Goal: Task Accomplishment & Management: Manage account settings

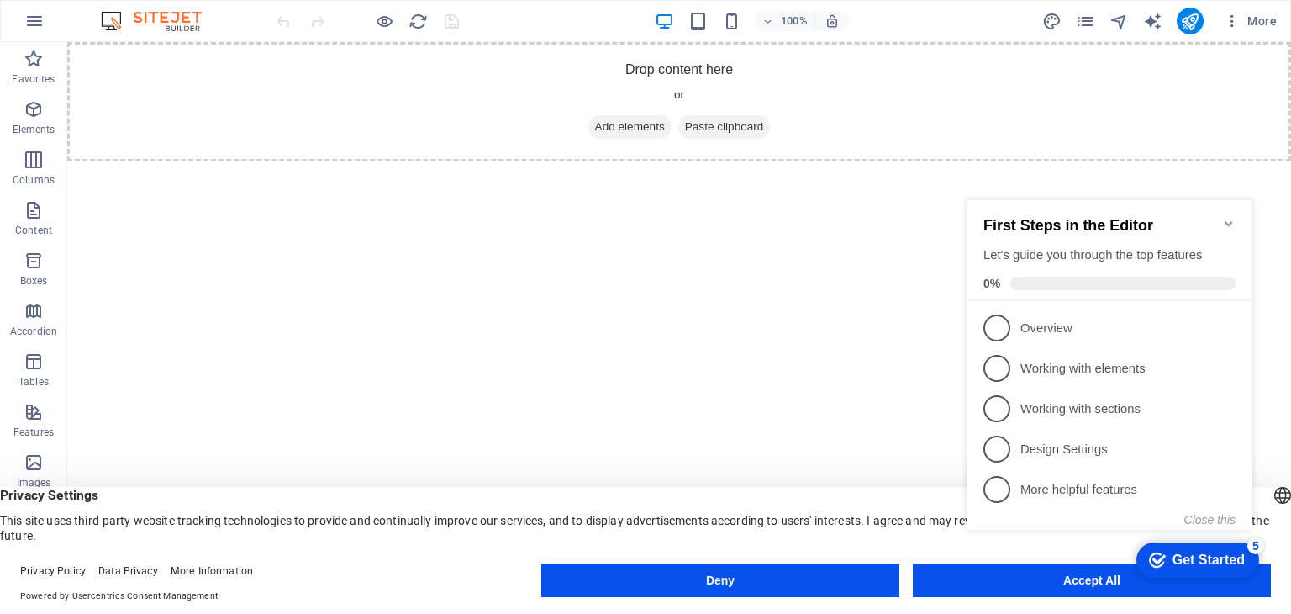
click at [1231, 217] on icon "Minimize checklist" at bounding box center [1228, 223] width 13 height 13
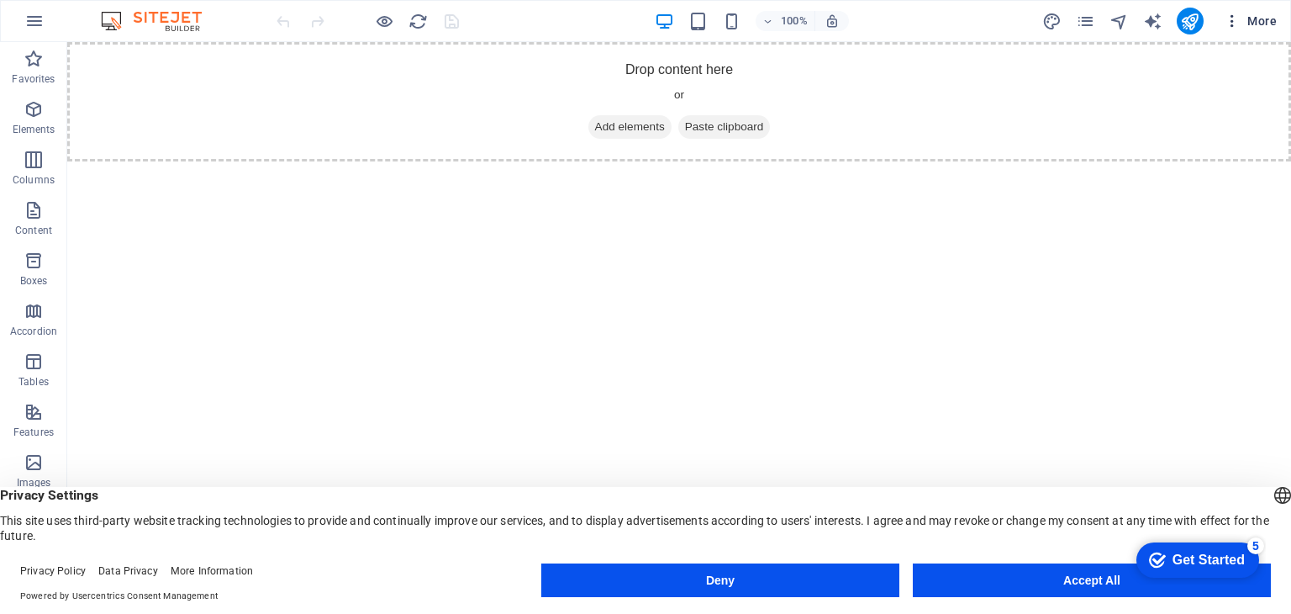
click at [1257, 22] on span "More" at bounding box center [1250, 21] width 53 height 17
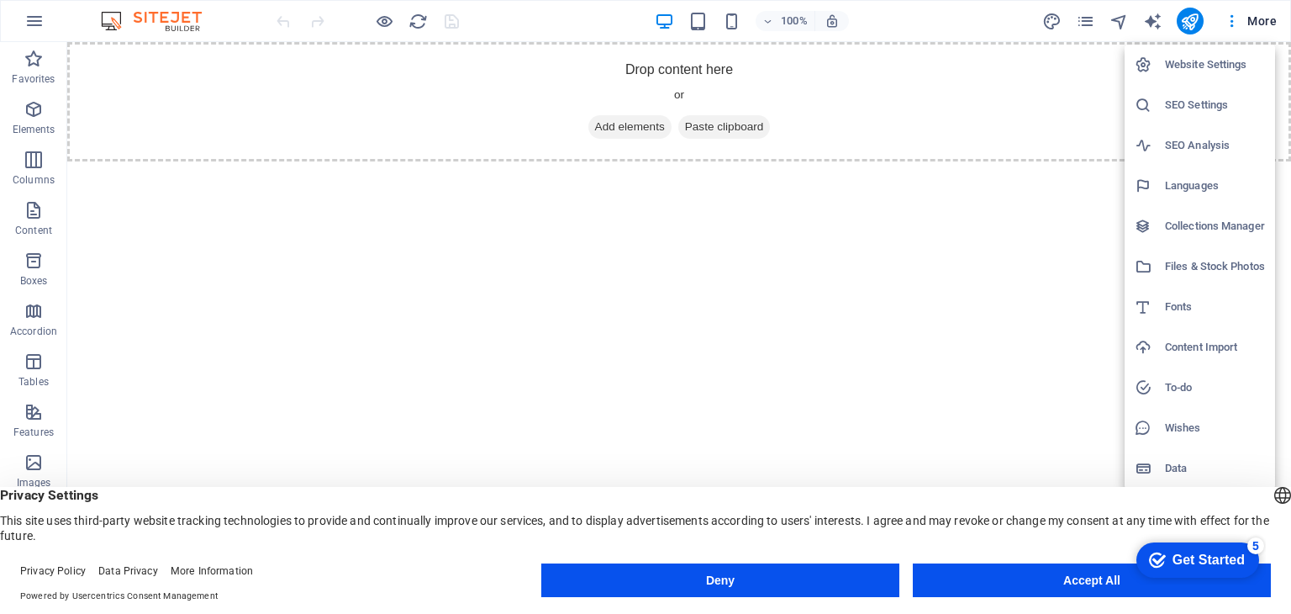
click at [1207, 64] on h6 "Website Settings" at bounding box center [1215, 65] width 100 height 20
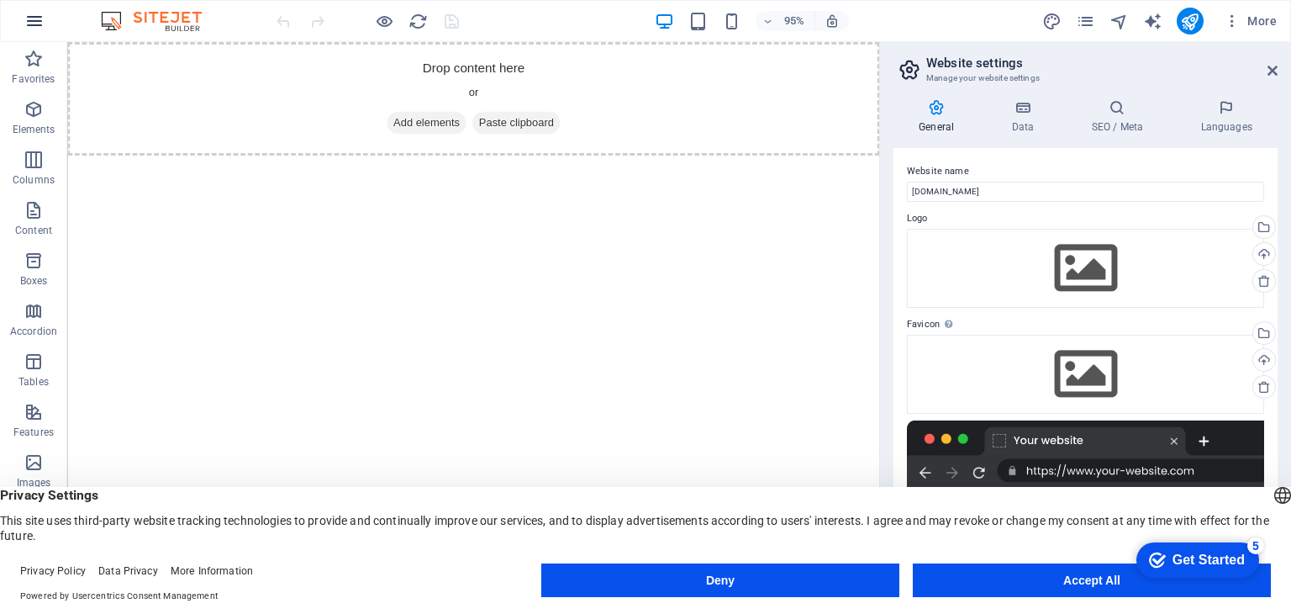
click at [34, 19] on icon "button" at bounding box center [34, 21] width 20 height 20
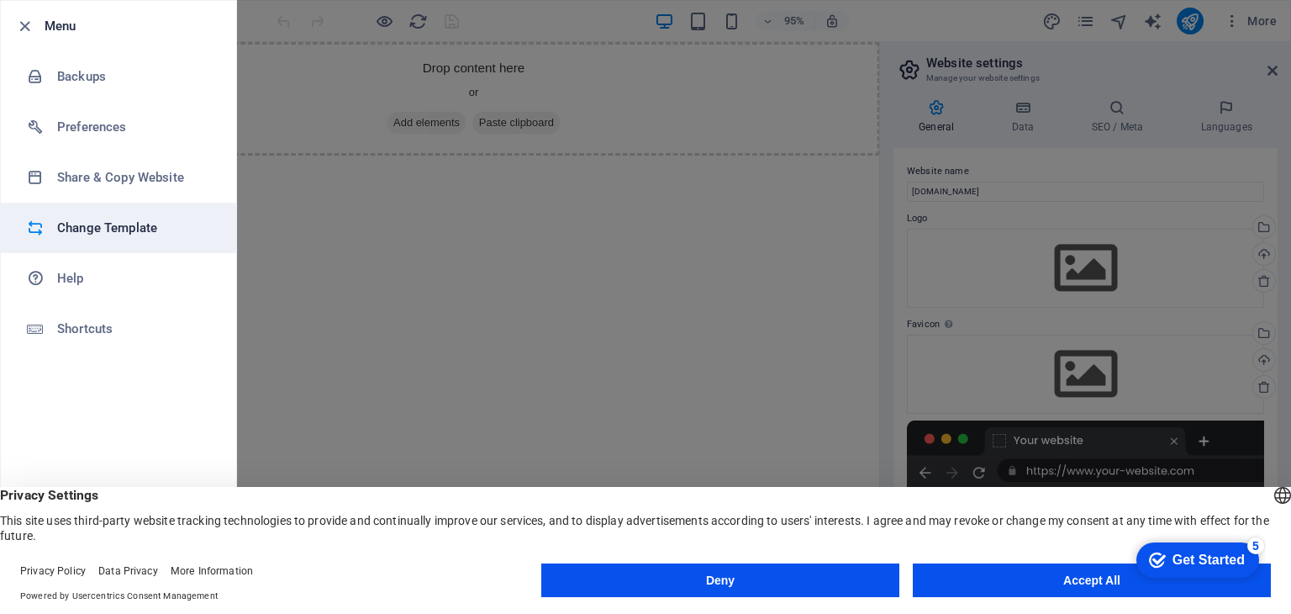
click at [80, 237] on h6 "Change Template" at bounding box center [134, 228] width 155 height 20
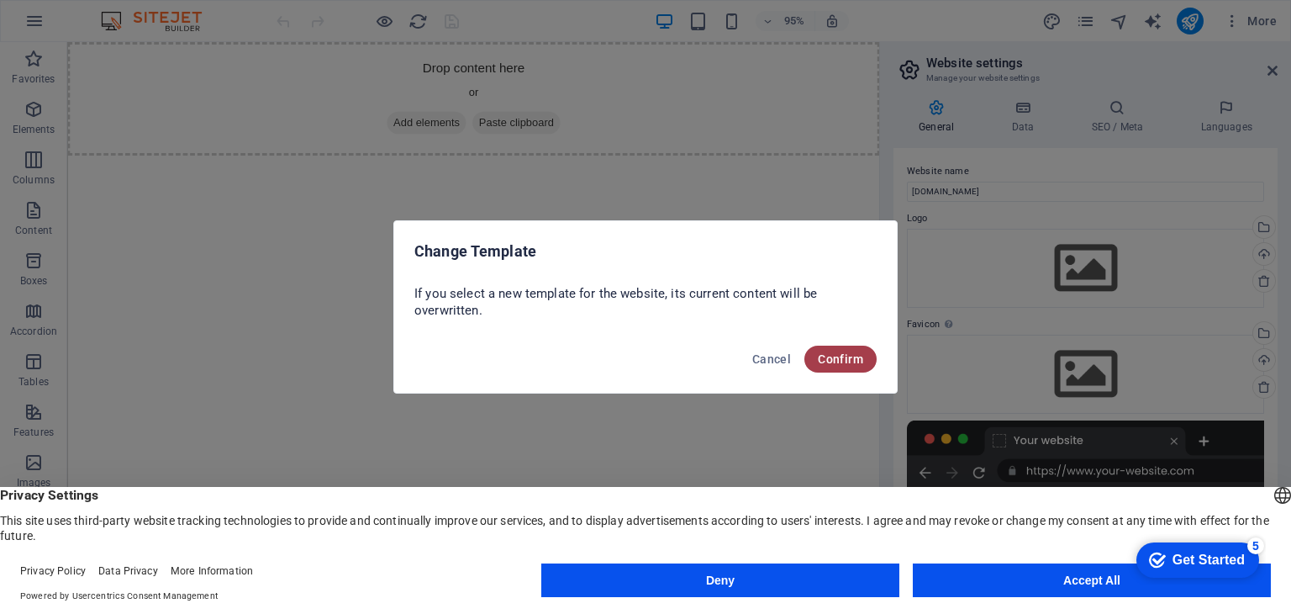
click at [847, 361] on span "Confirm" at bounding box center [840, 358] width 45 height 13
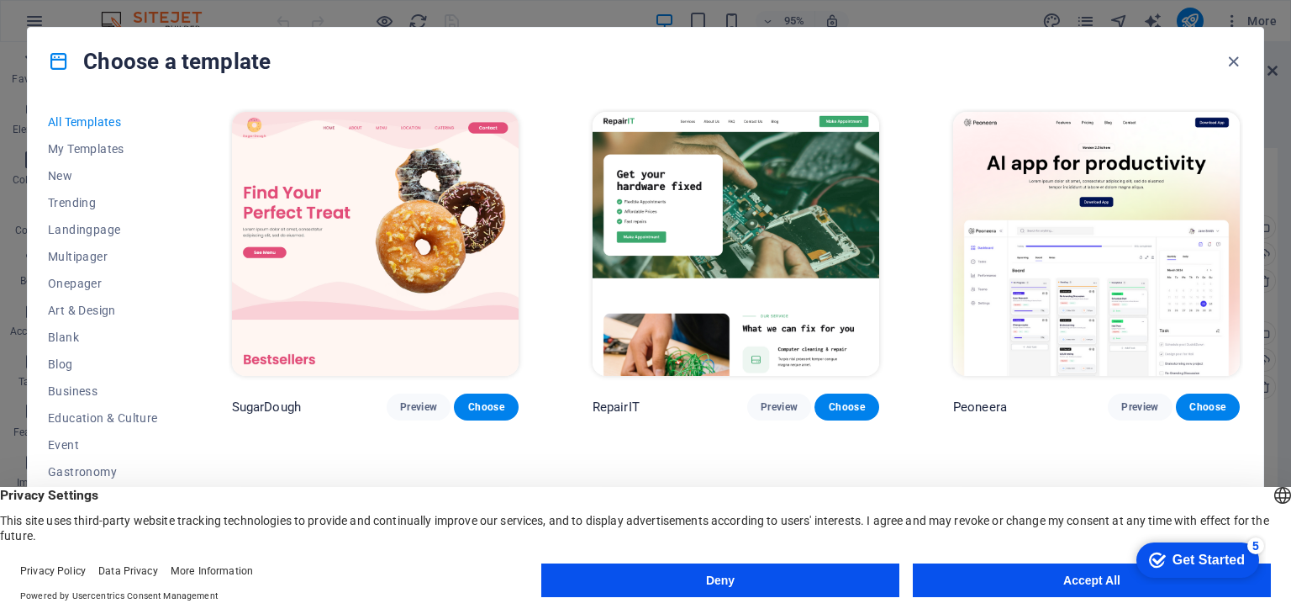
click at [1199, 552] on div "Get Started" at bounding box center [1209, 559] width 72 height 15
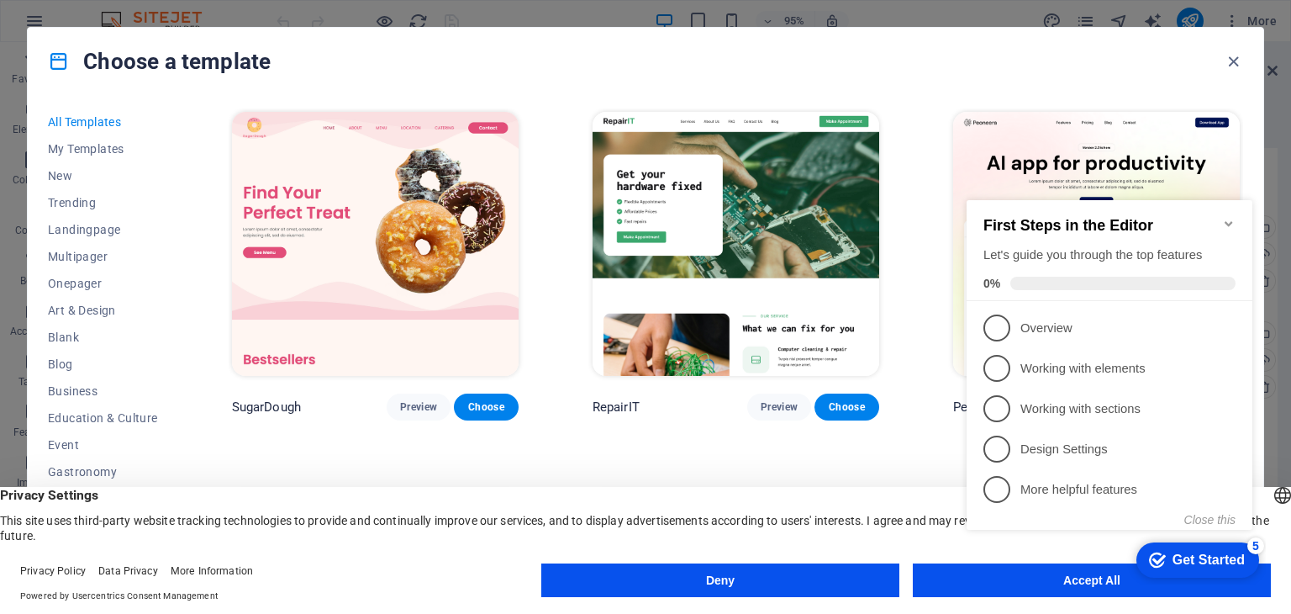
click at [815, 551] on div "English Deutsch English Deutsch Privacy Settings This site uses third-party web…" at bounding box center [645, 550] width 1291 height 127
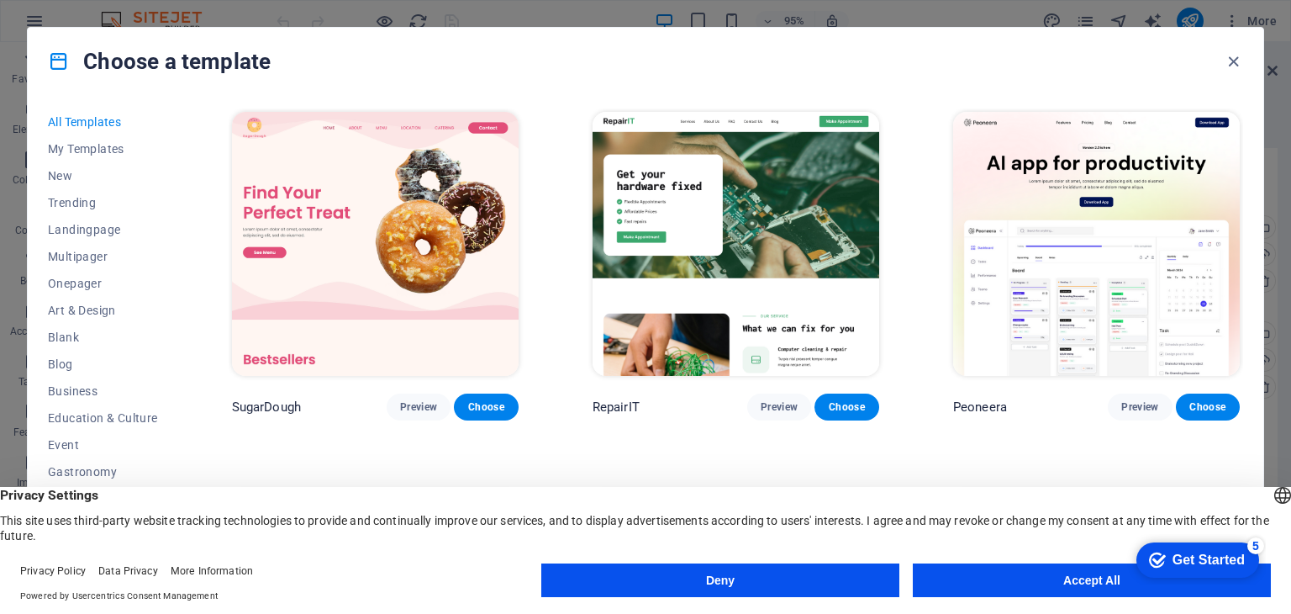
click at [760, 576] on button "Deny" at bounding box center [720, 580] width 358 height 34
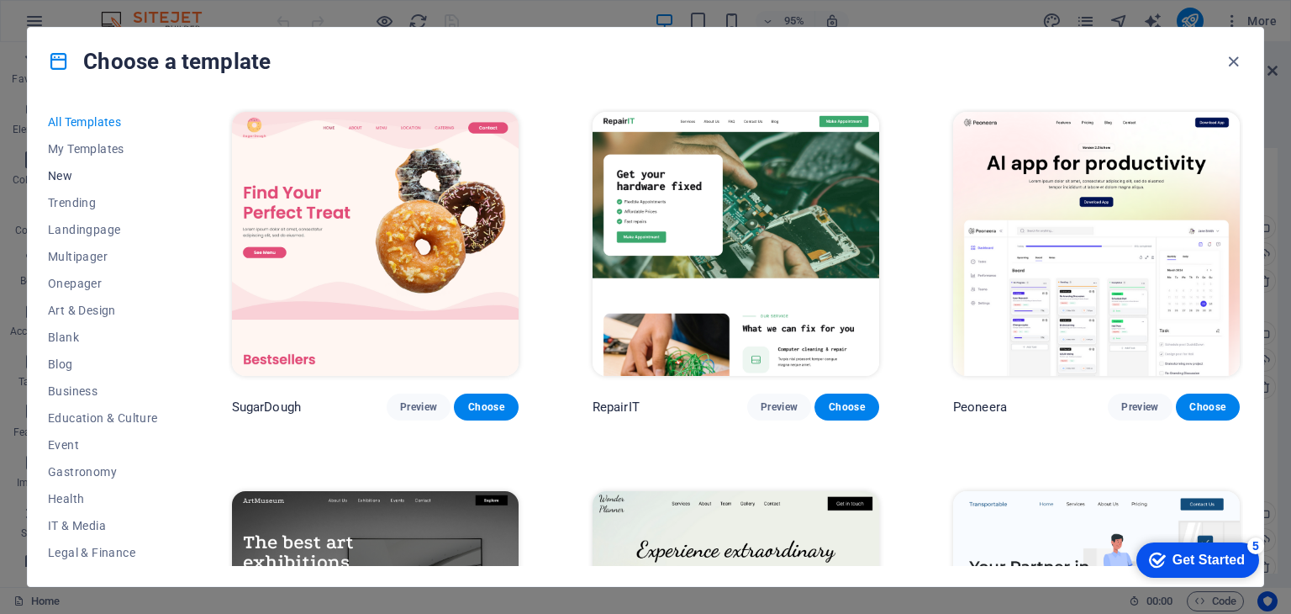
click at [61, 178] on span "New" at bounding box center [103, 175] width 110 height 13
click at [61, 171] on span "New" at bounding box center [103, 175] width 110 height 13
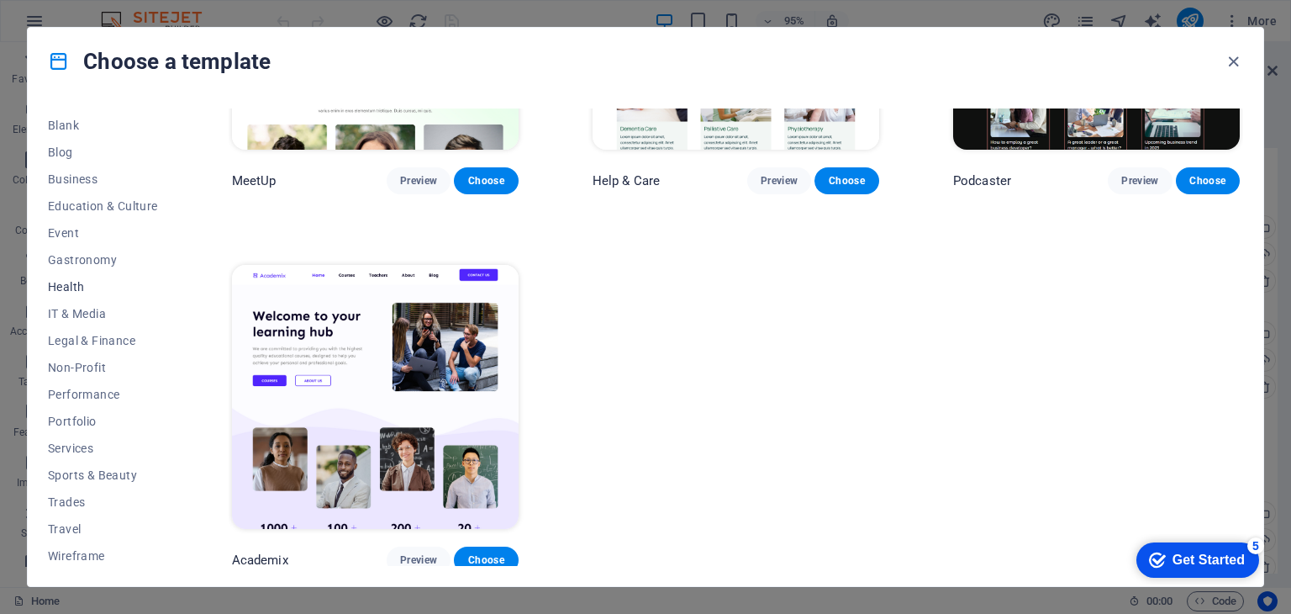
scroll to position [215, 0]
click at [64, 176] on span "Business" at bounding box center [103, 175] width 110 height 13
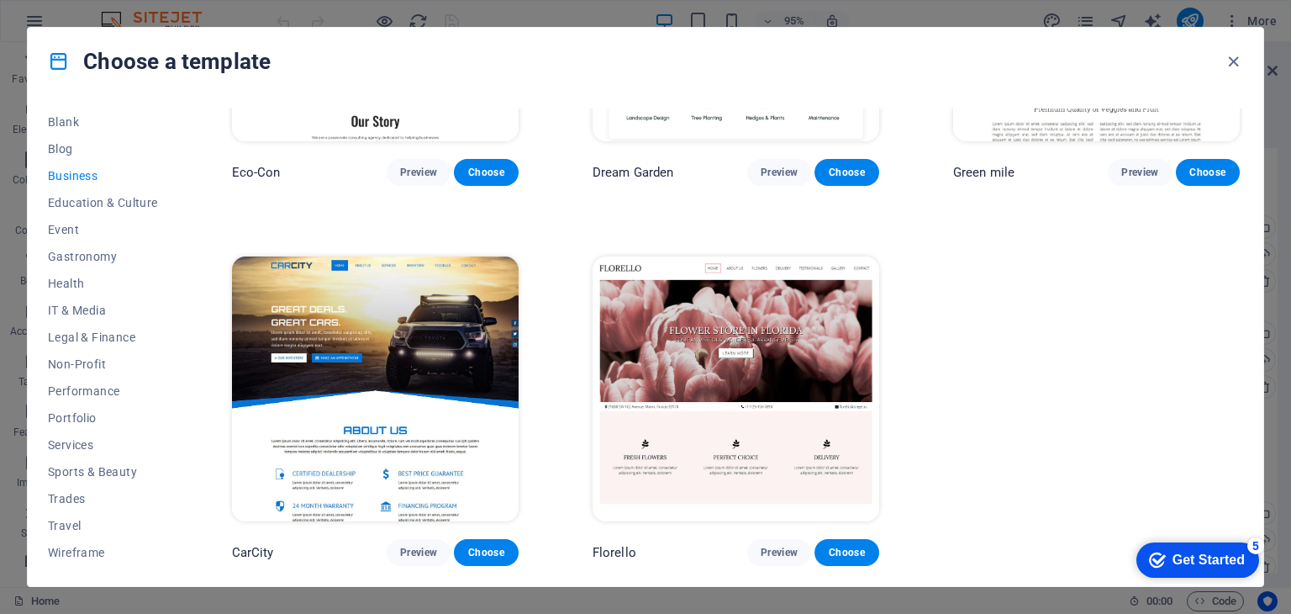
scroll to position [230, 0]
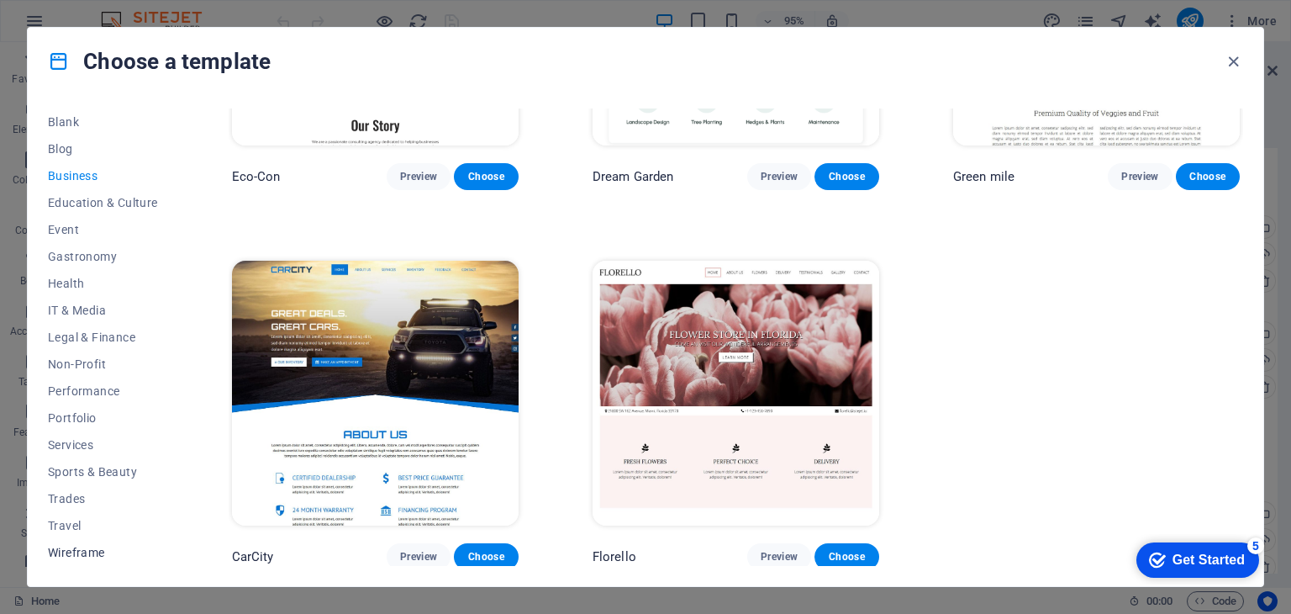
click at [69, 549] on span "Wireframe" at bounding box center [103, 551] width 110 height 13
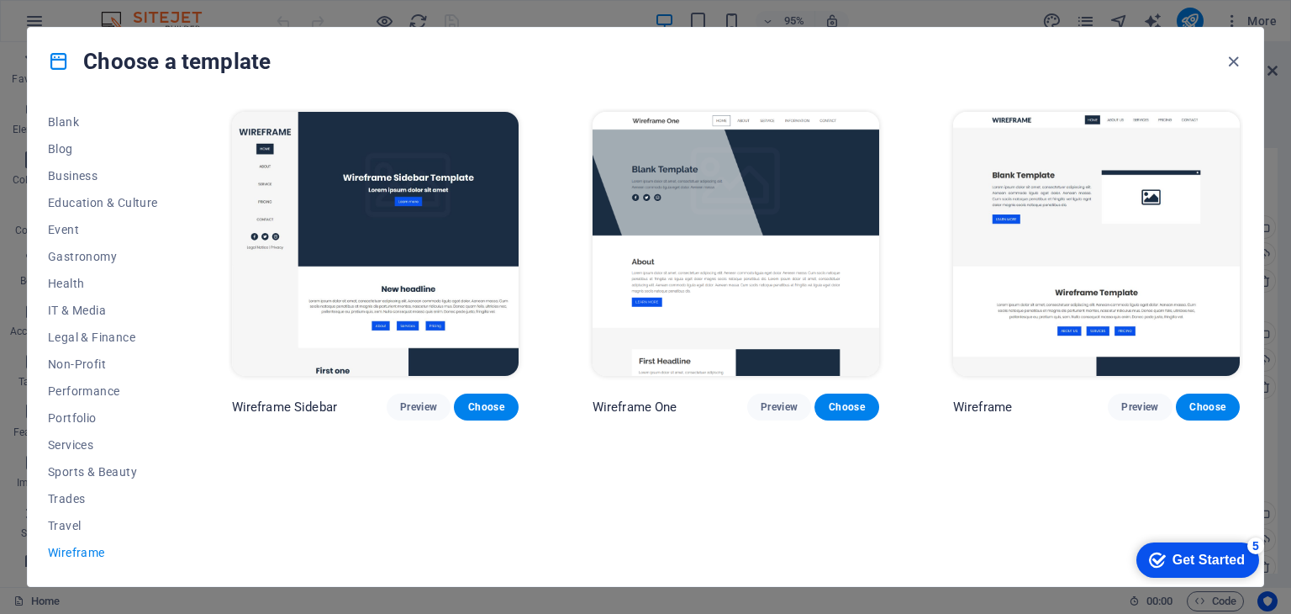
scroll to position [0, 0]
click at [83, 438] on span "Services" at bounding box center [103, 444] width 110 height 13
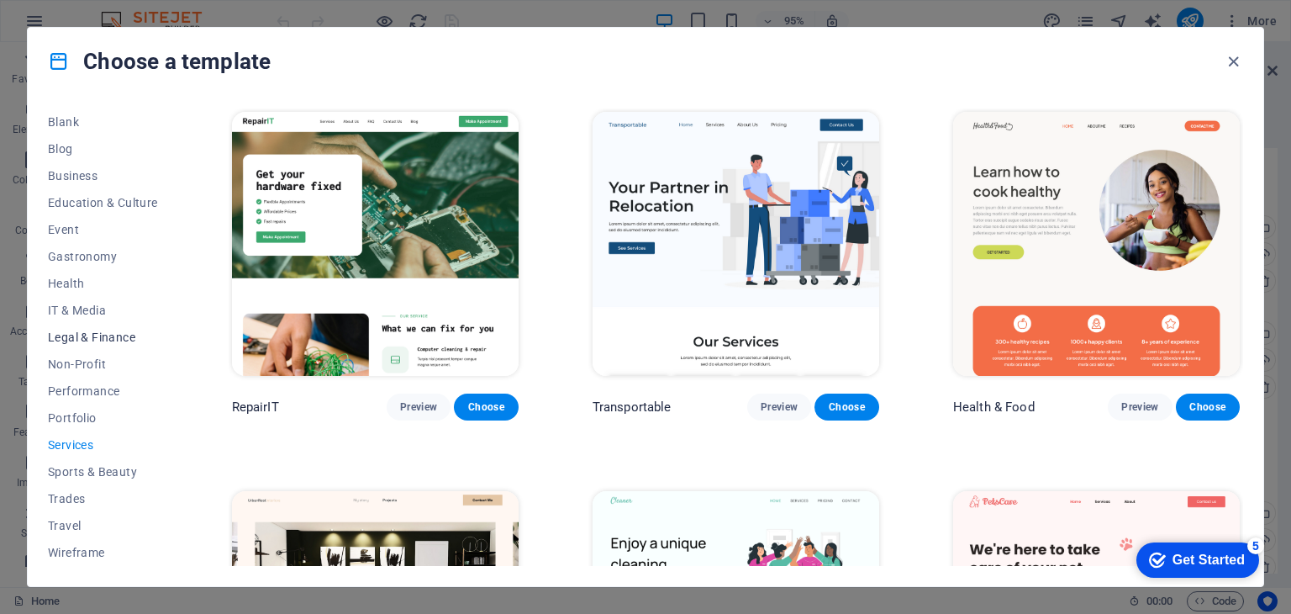
click at [91, 333] on span "Legal & Finance" at bounding box center [103, 336] width 110 height 13
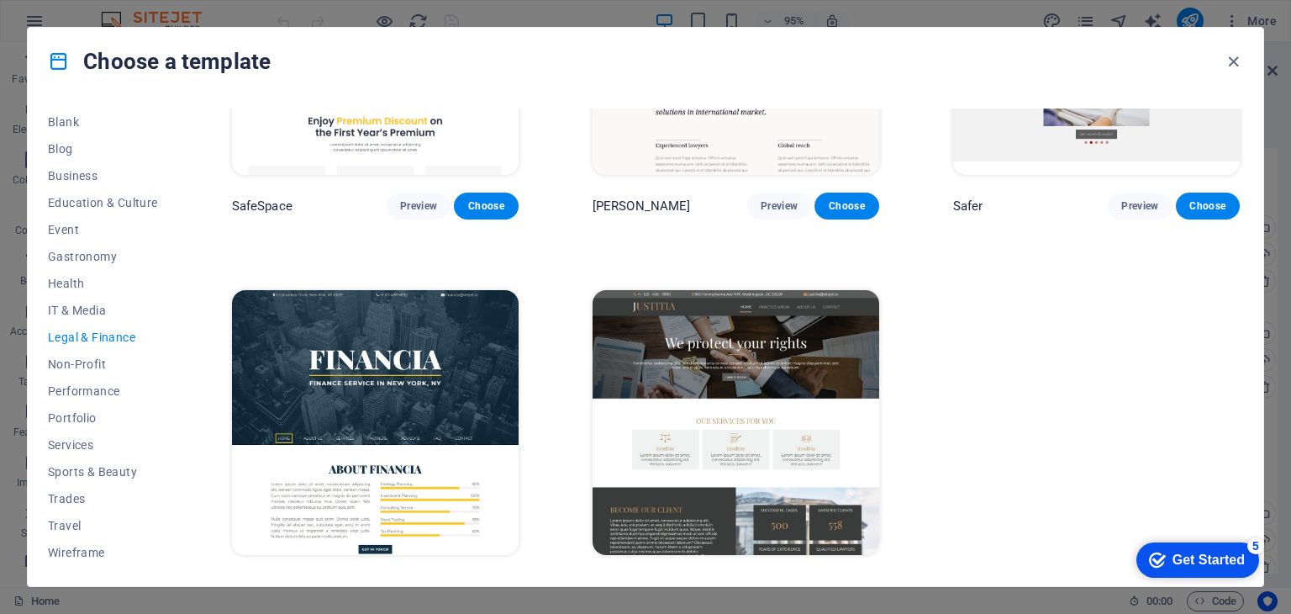
scroll to position [230, 0]
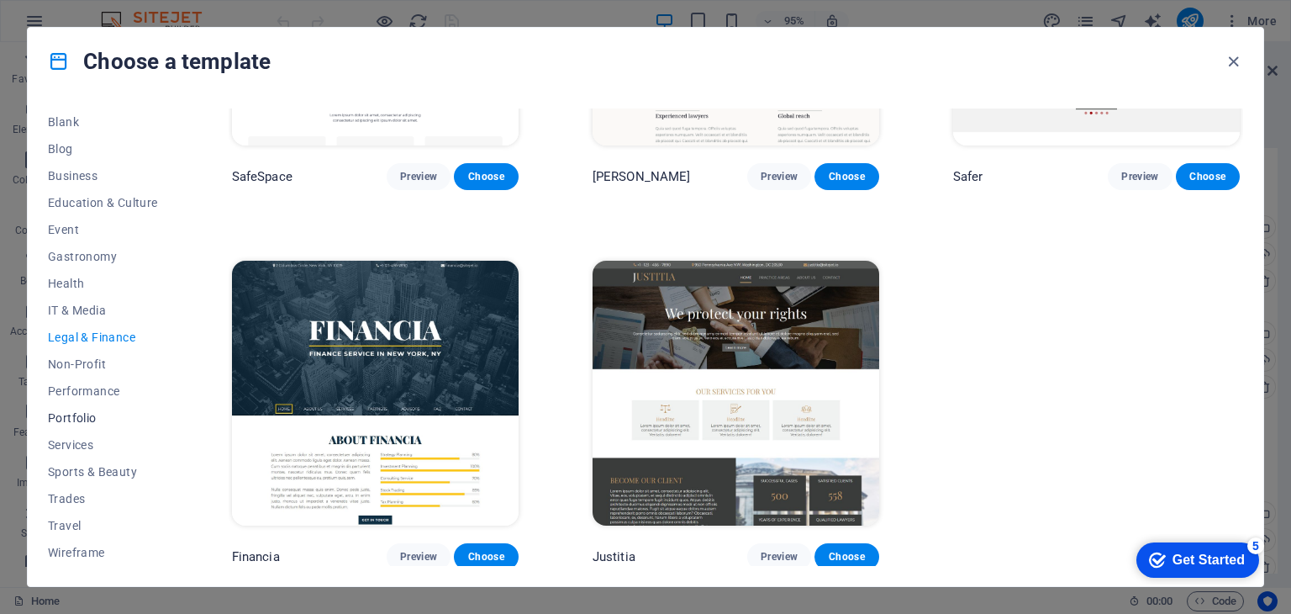
click at [70, 412] on span "Portfolio" at bounding box center [103, 417] width 110 height 13
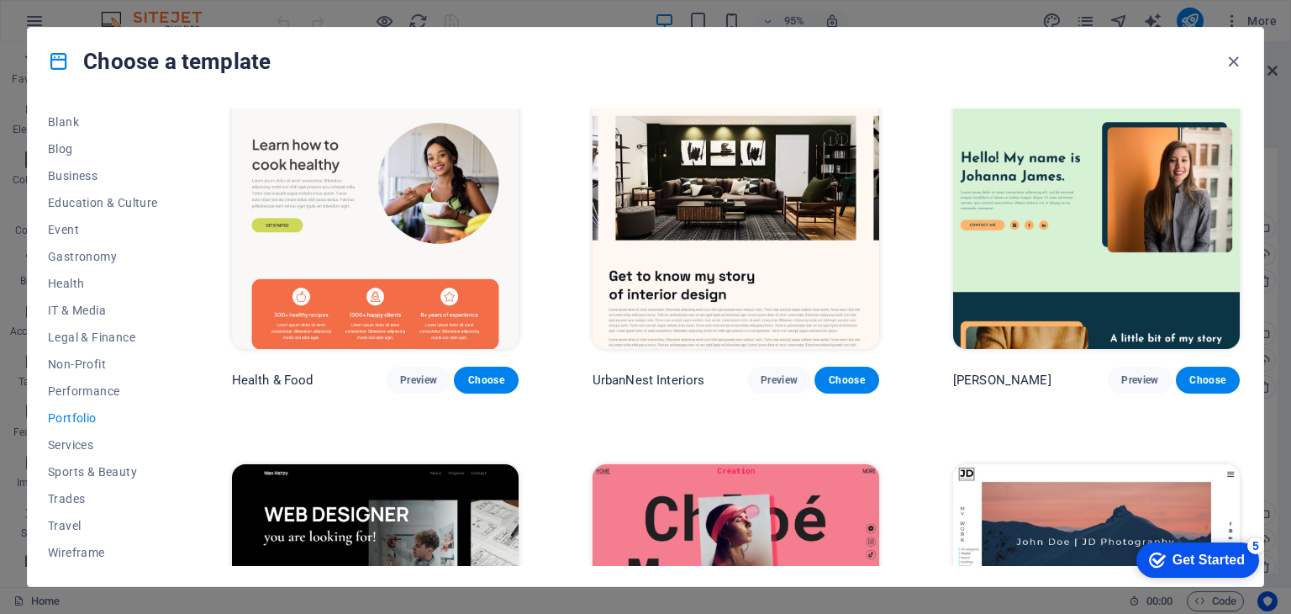
scroll to position [0, 0]
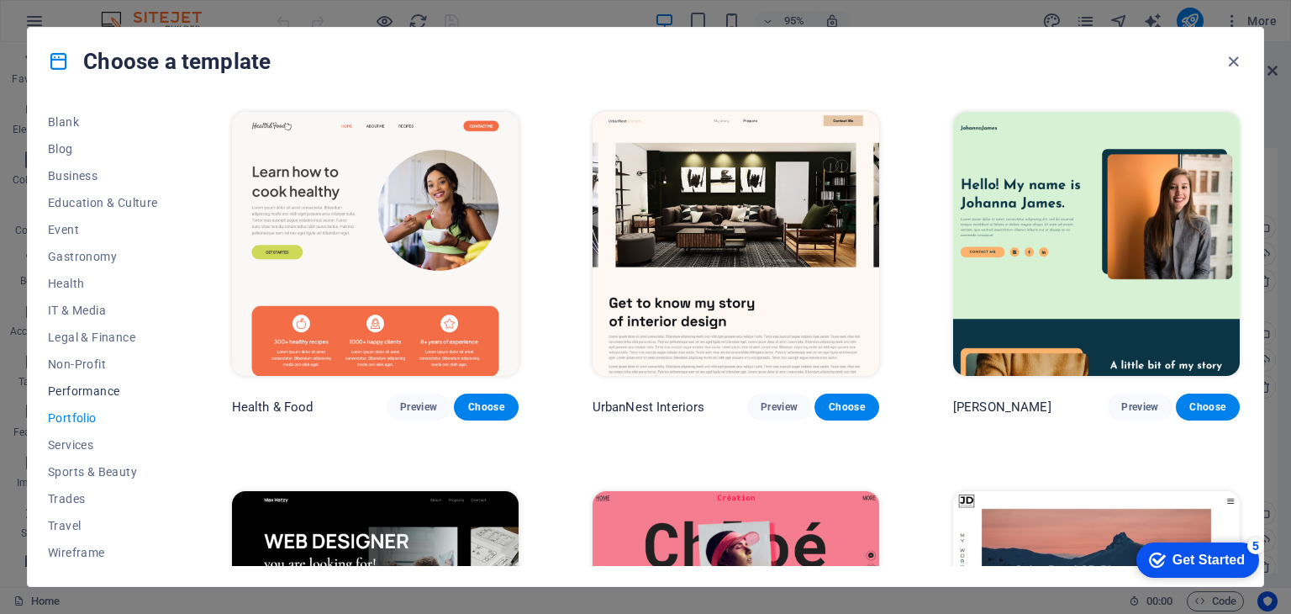
click at [91, 386] on span "Performance" at bounding box center [103, 390] width 110 height 13
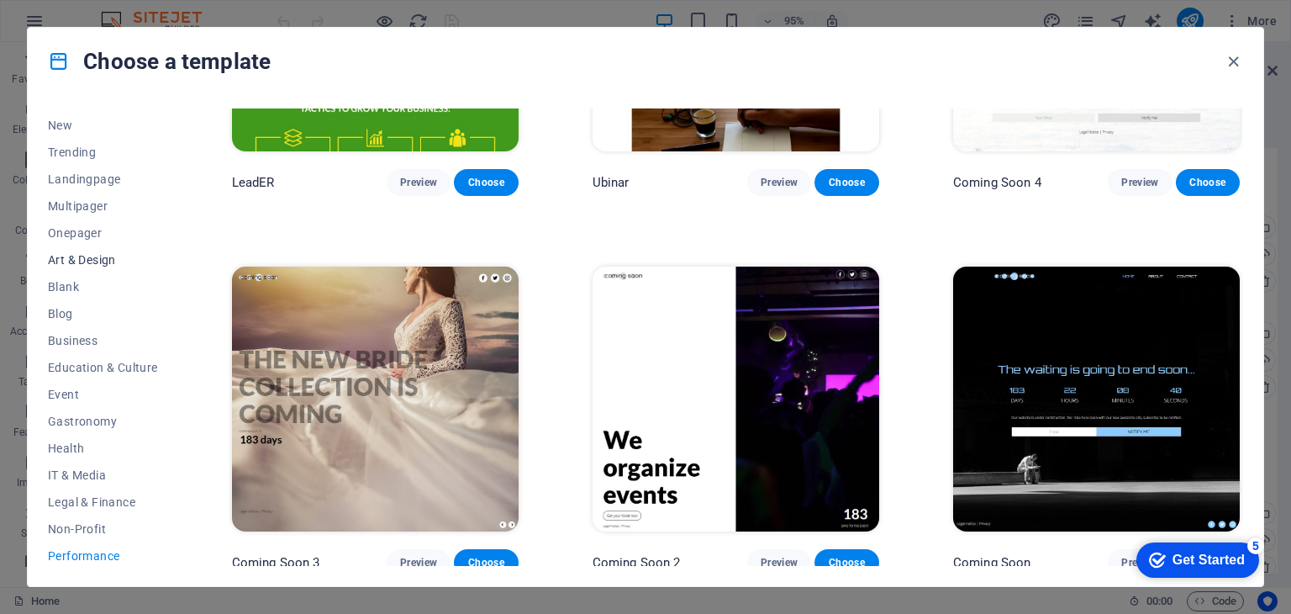
scroll to position [47, 0]
click at [79, 203] on span "Multipager" at bounding box center [103, 209] width 110 height 13
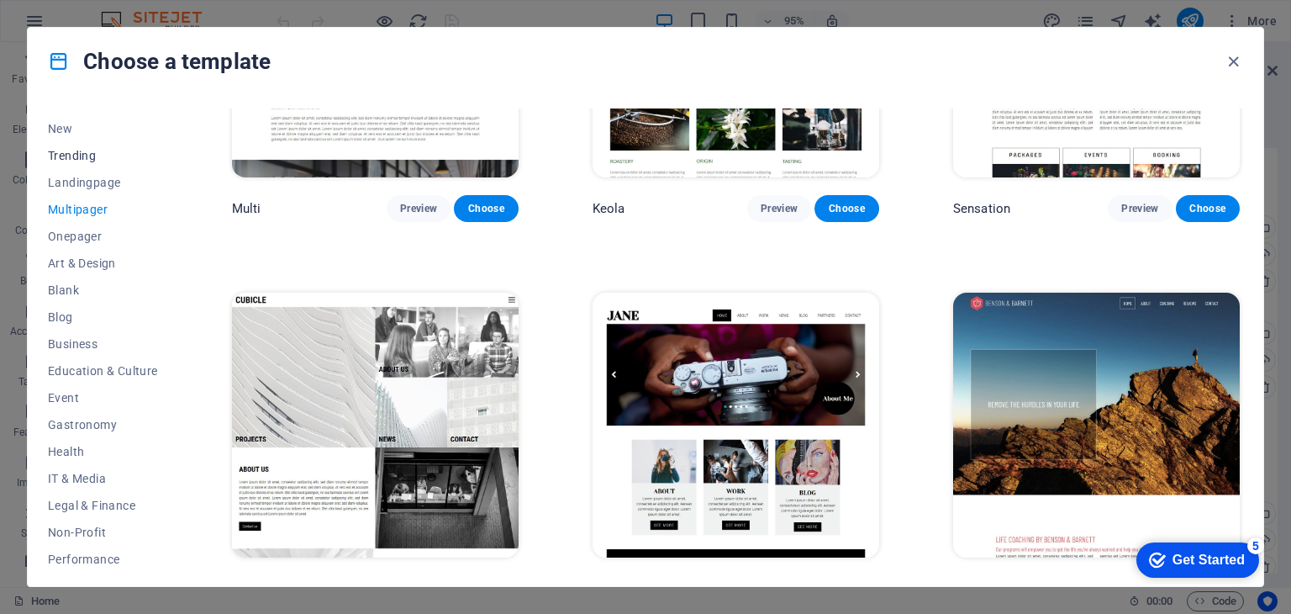
scroll to position [0, 0]
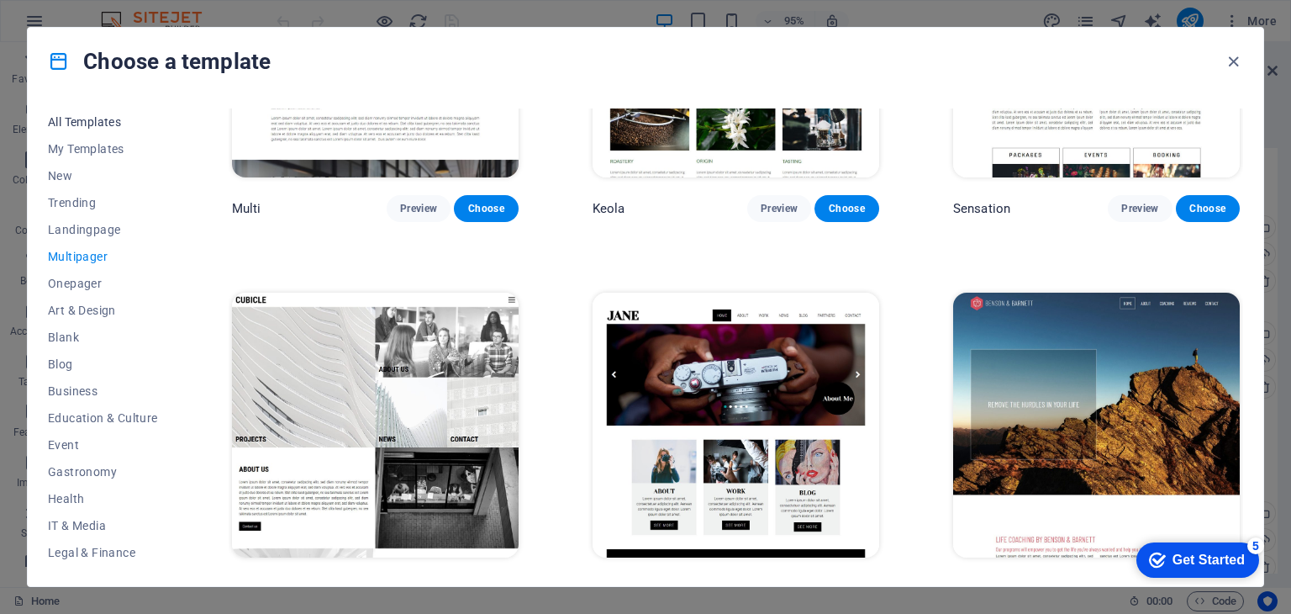
click at [93, 118] on span "All Templates" at bounding box center [103, 121] width 110 height 13
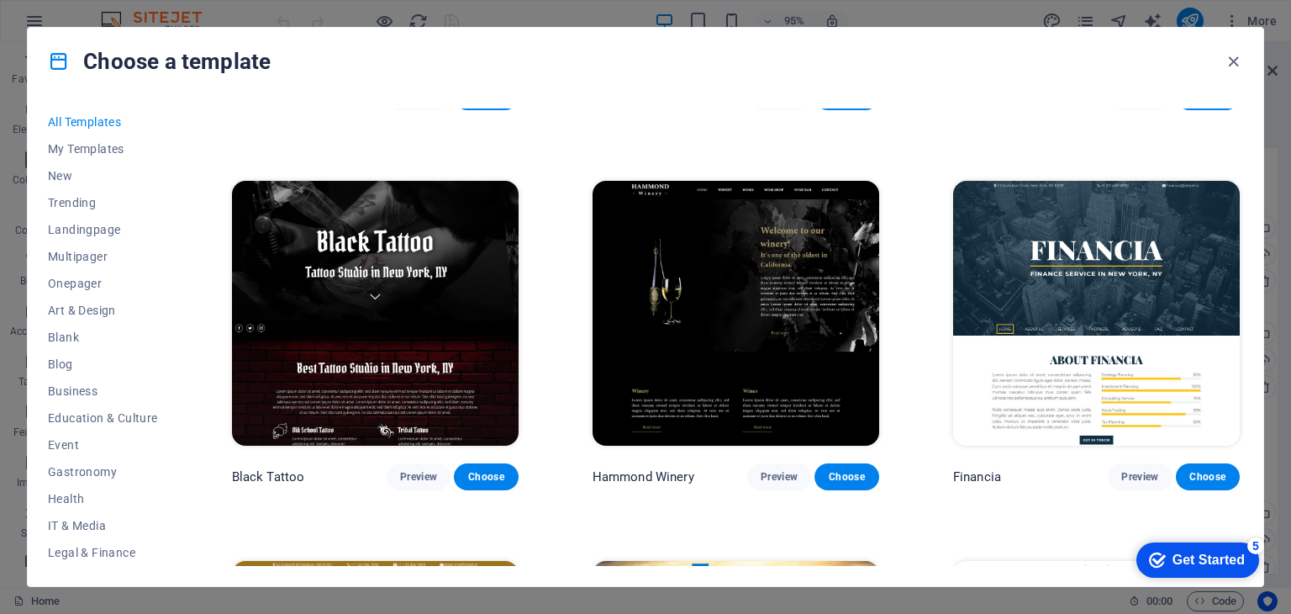
scroll to position [10464, 0]
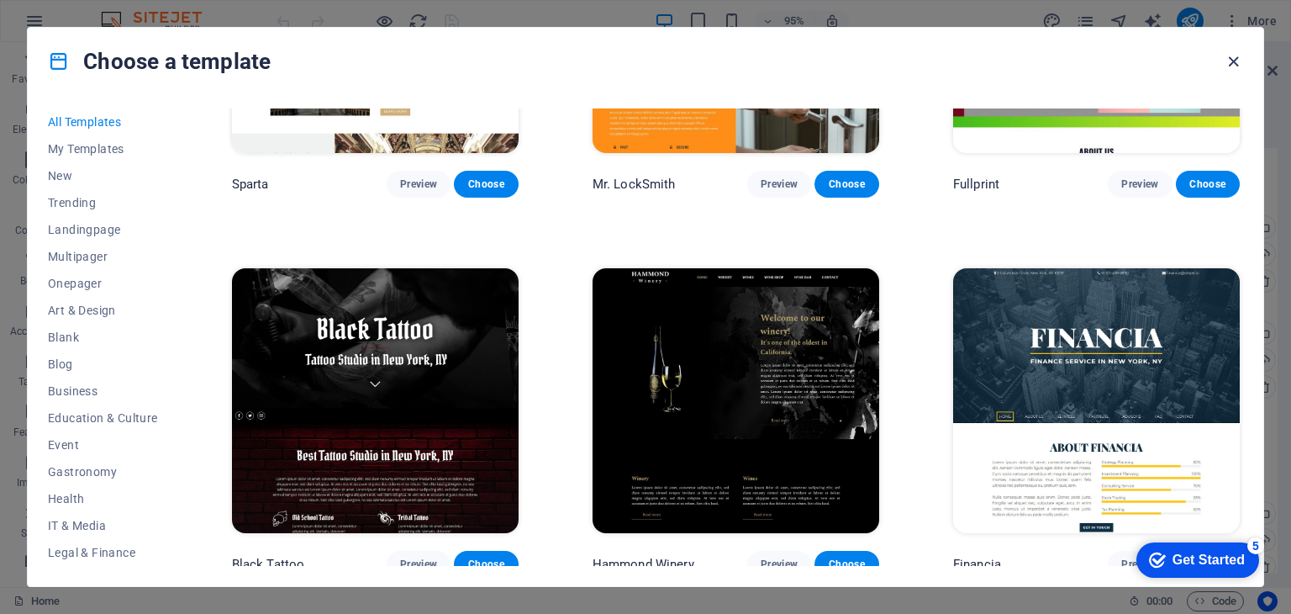
click at [1231, 57] on icon "button" at bounding box center [1233, 61] width 19 height 19
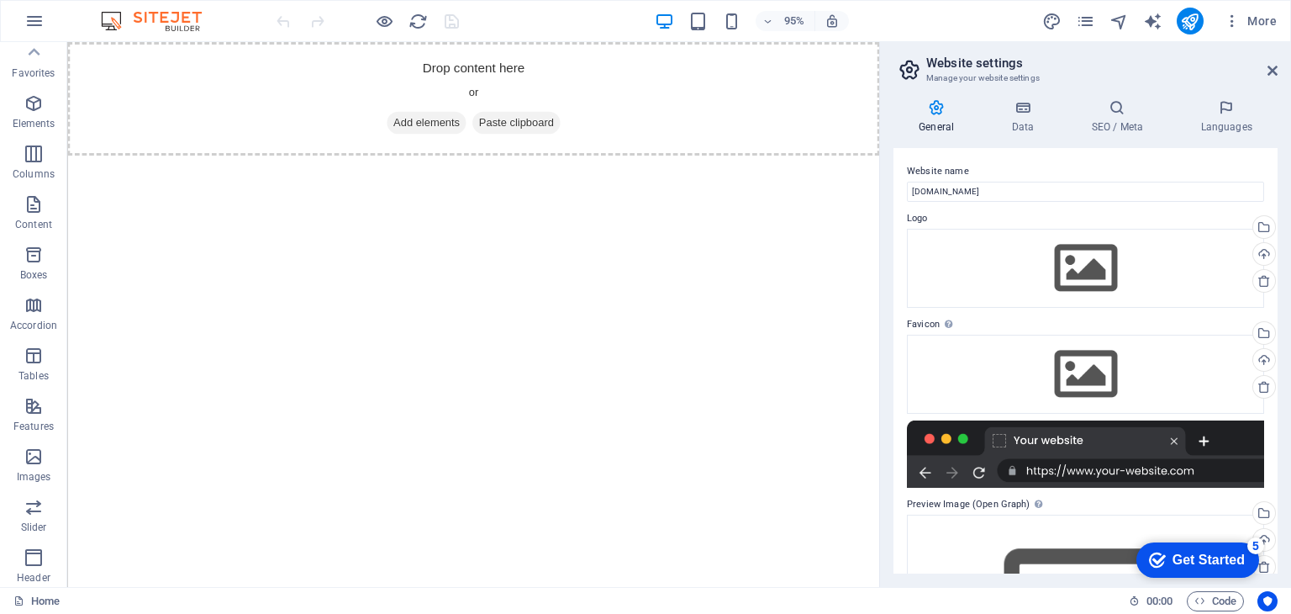
scroll to position [0, 0]
click at [29, 61] on icon "button" at bounding box center [34, 59] width 20 height 20
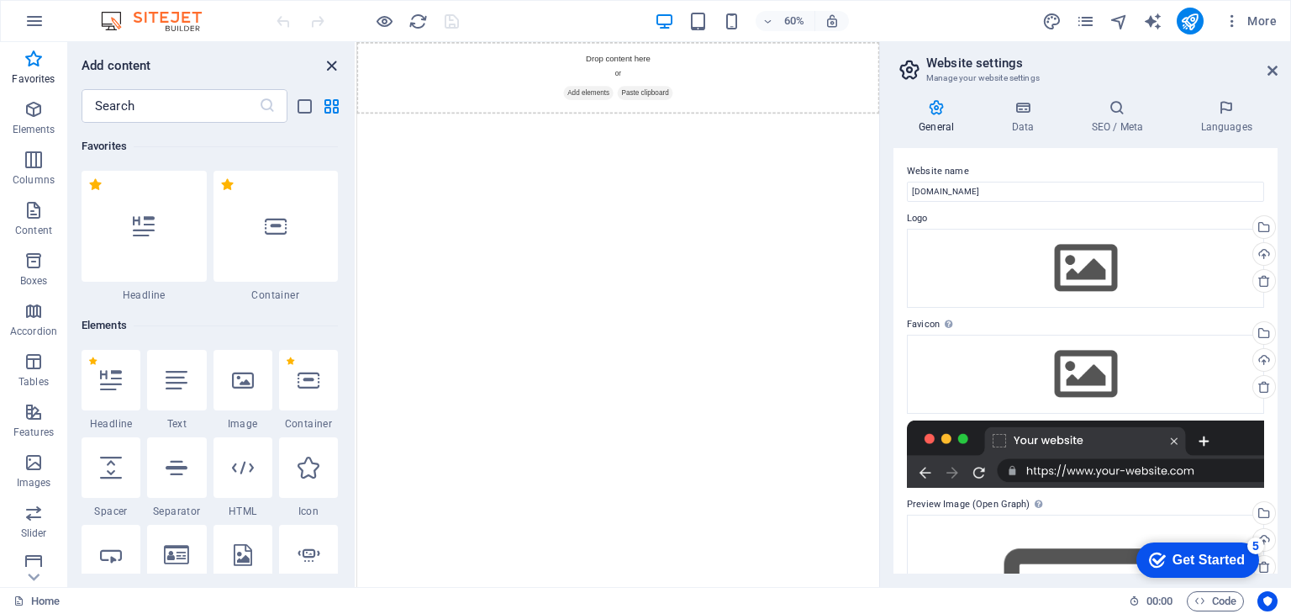
click at [332, 65] on icon "close panel" at bounding box center [331, 65] width 19 height 19
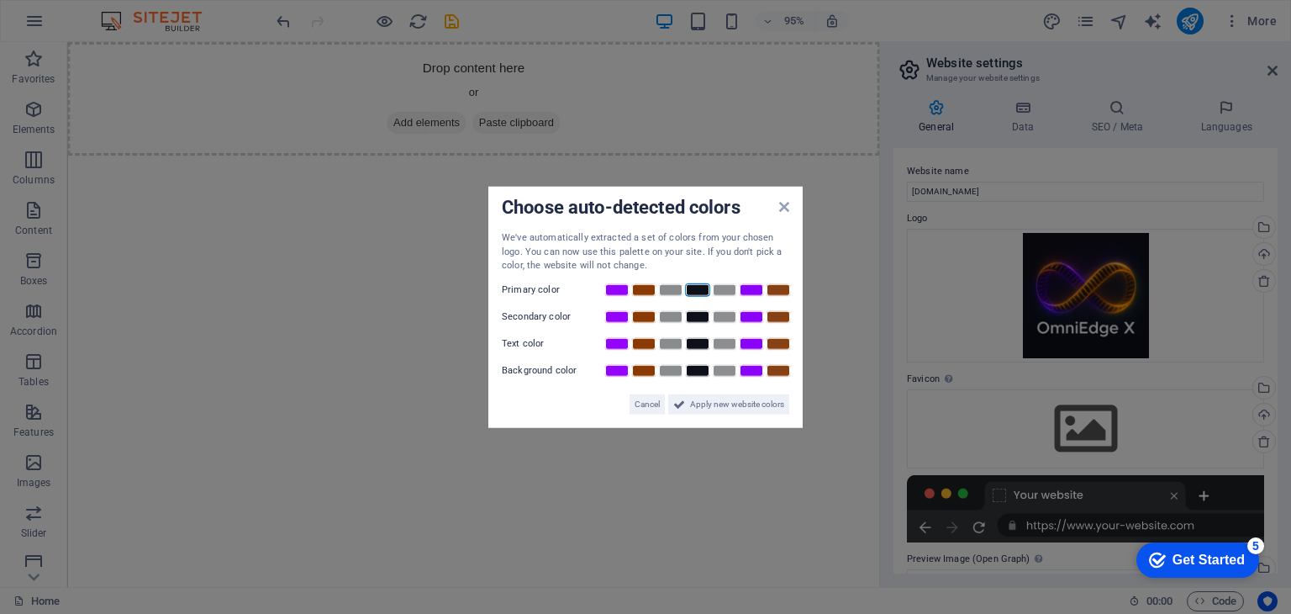
click at [693, 287] on link at bounding box center [697, 288] width 25 height 13
click at [646, 314] on link at bounding box center [643, 315] width 25 height 13
click at [622, 344] on link at bounding box center [616, 342] width 25 height 13
click at [671, 374] on link at bounding box center [670, 369] width 25 height 13
click at [722, 398] on span "Apply new website colors" at bounding box center [737, 403] width 94 height 20
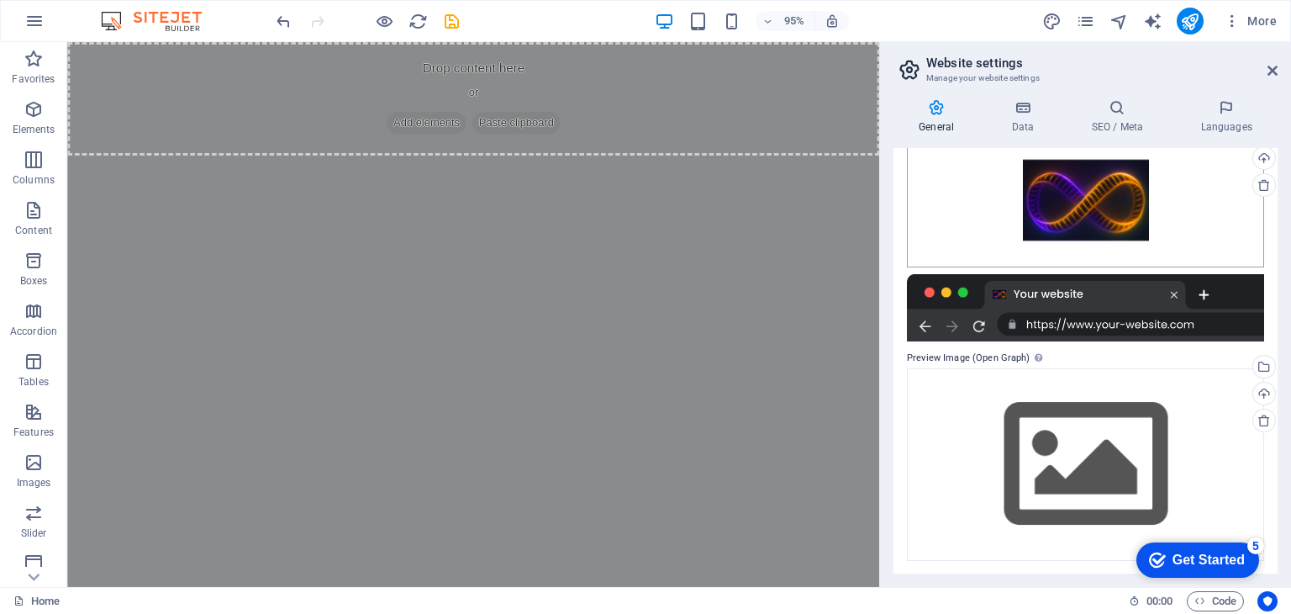
scroll to position [257, 0]
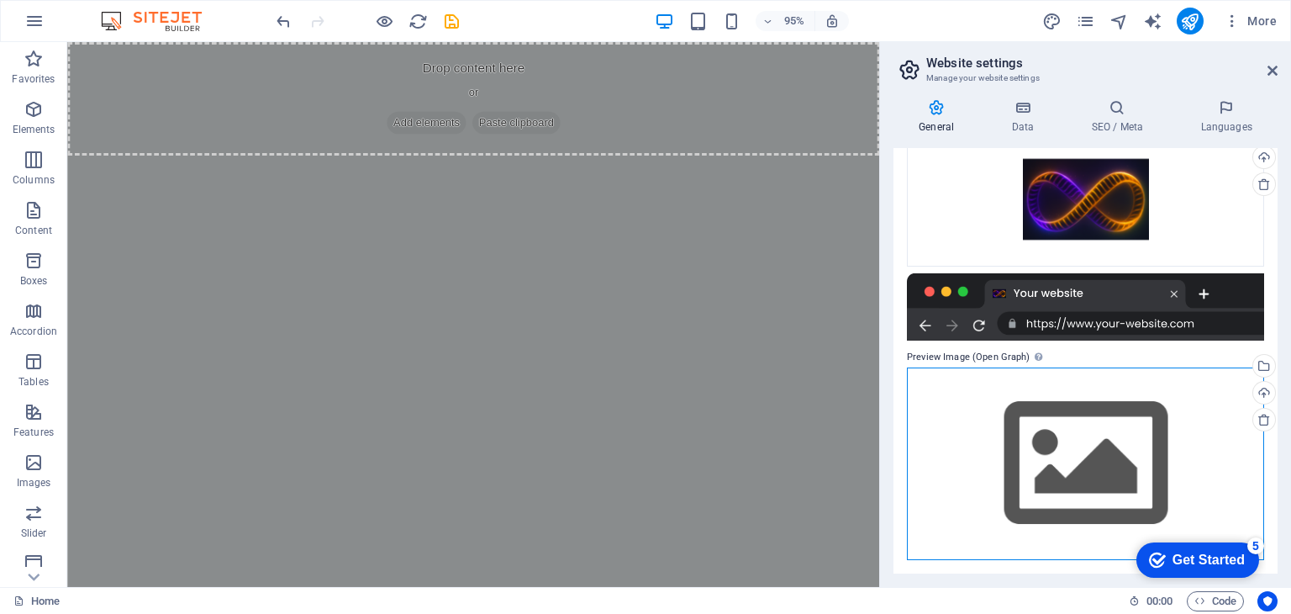
click at [978, 386] on div "Drag files here, click to choose files or select files from Files or our free s…" at bounding box center [1085, 463] width 357 height 192
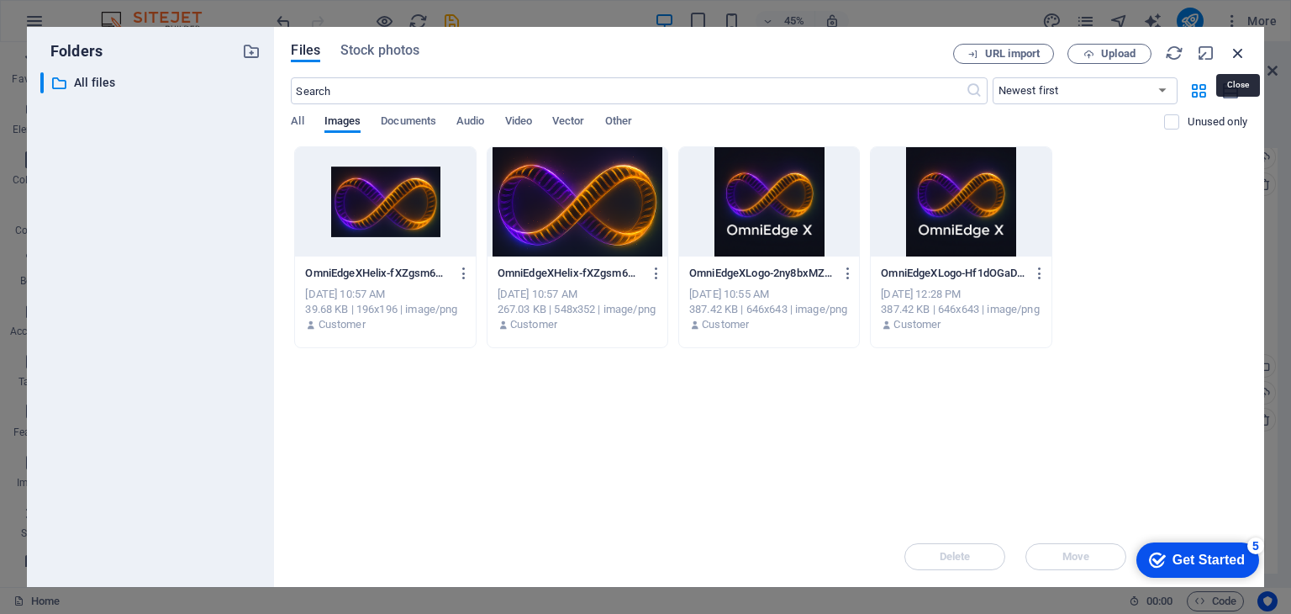
click at [1234, 50] on icon "button" at bounding box center [1238, 53] width 18 height 18
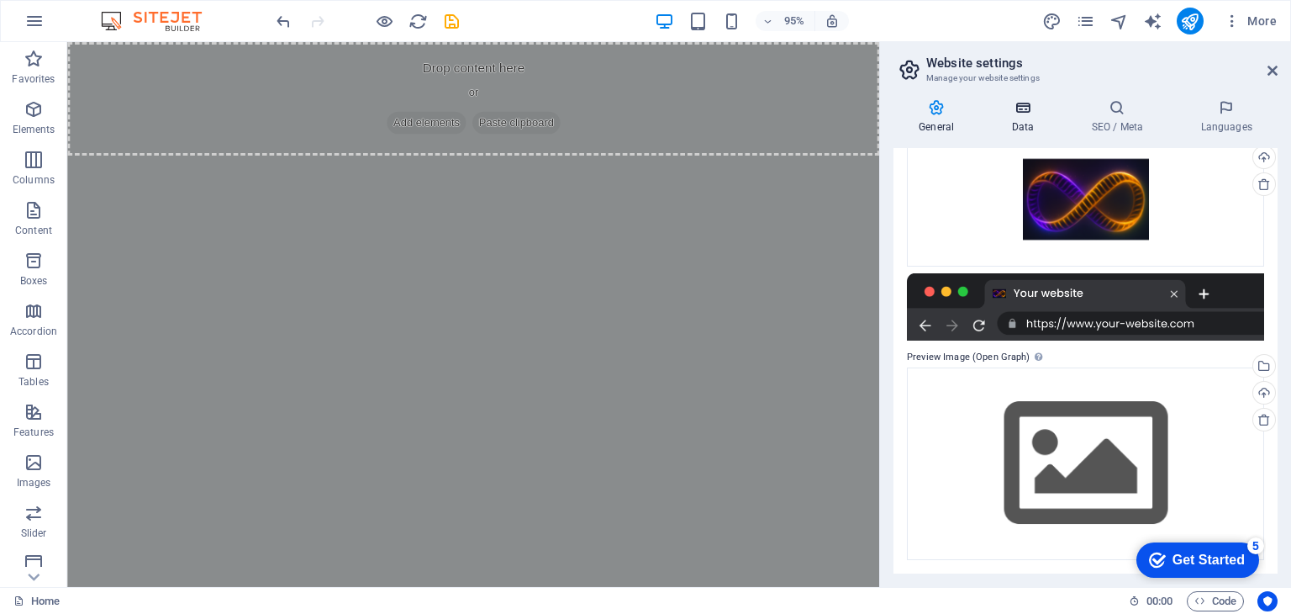
click at [1015, 108] on icon at bounding box center [1022, 107] width 73 height 17
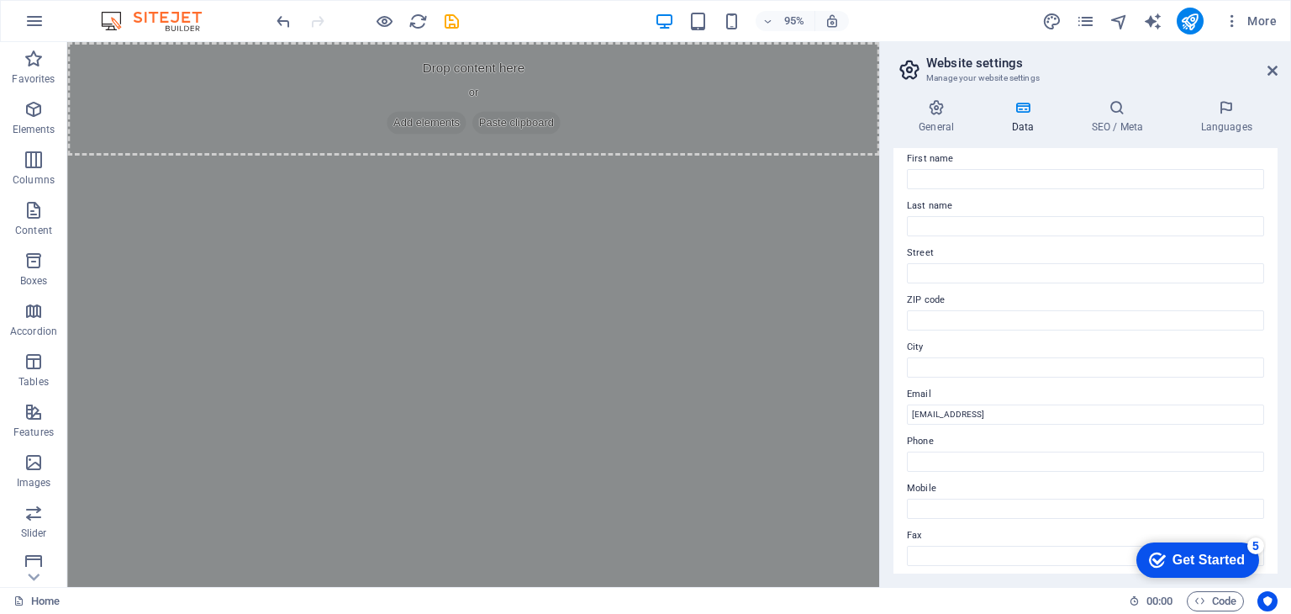
scroll to position [0, 0]
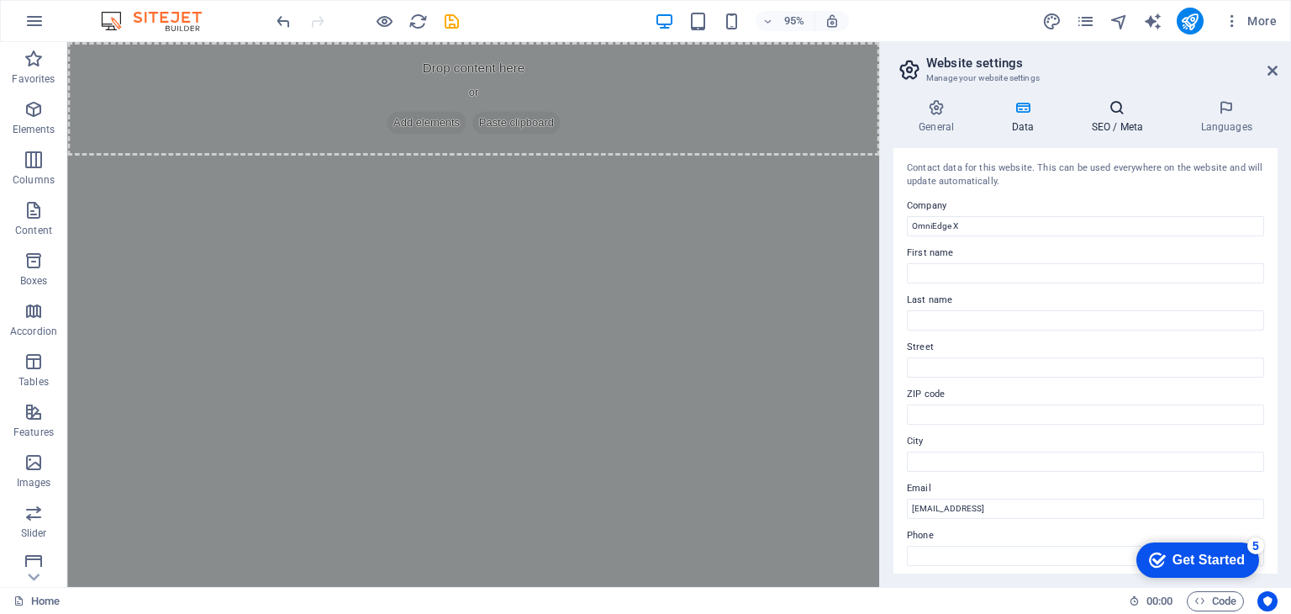
click at [1113, 110] on icon at bounding box center [1117, 107] width 103 height 17
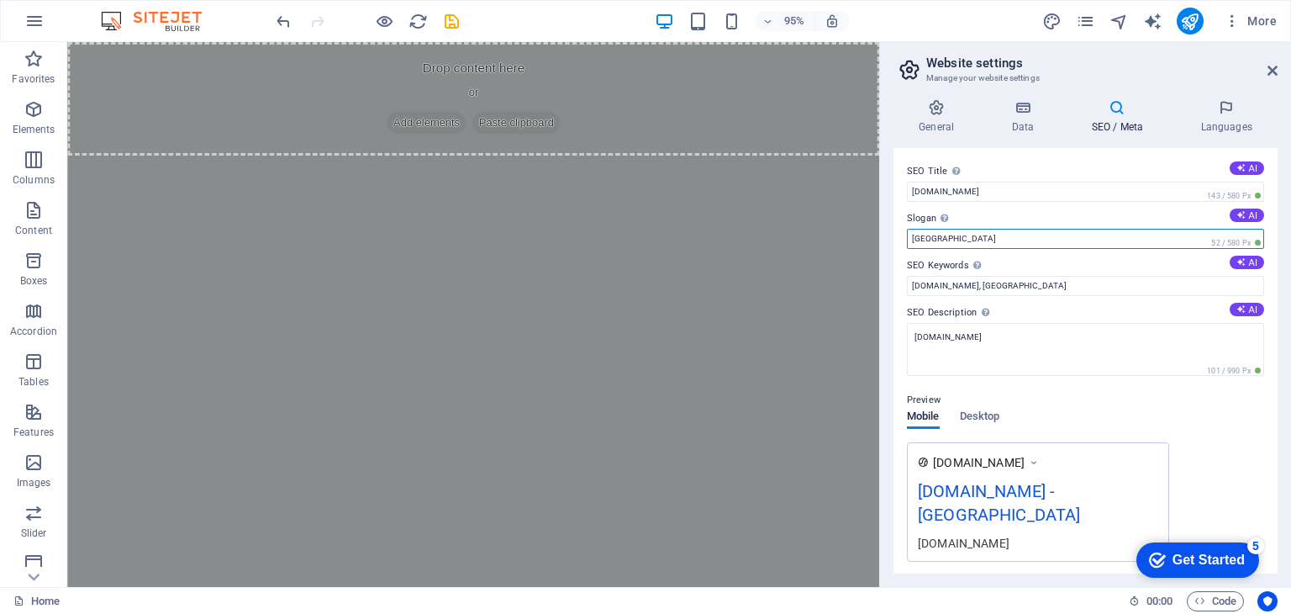
drag, startPoint x: 1012, startPoint y: 275, endPoint x: 878, endPoint y: 242, distance: 137.6
paste input "Ending Disease; Empowering Humanity; Engineering the Future"
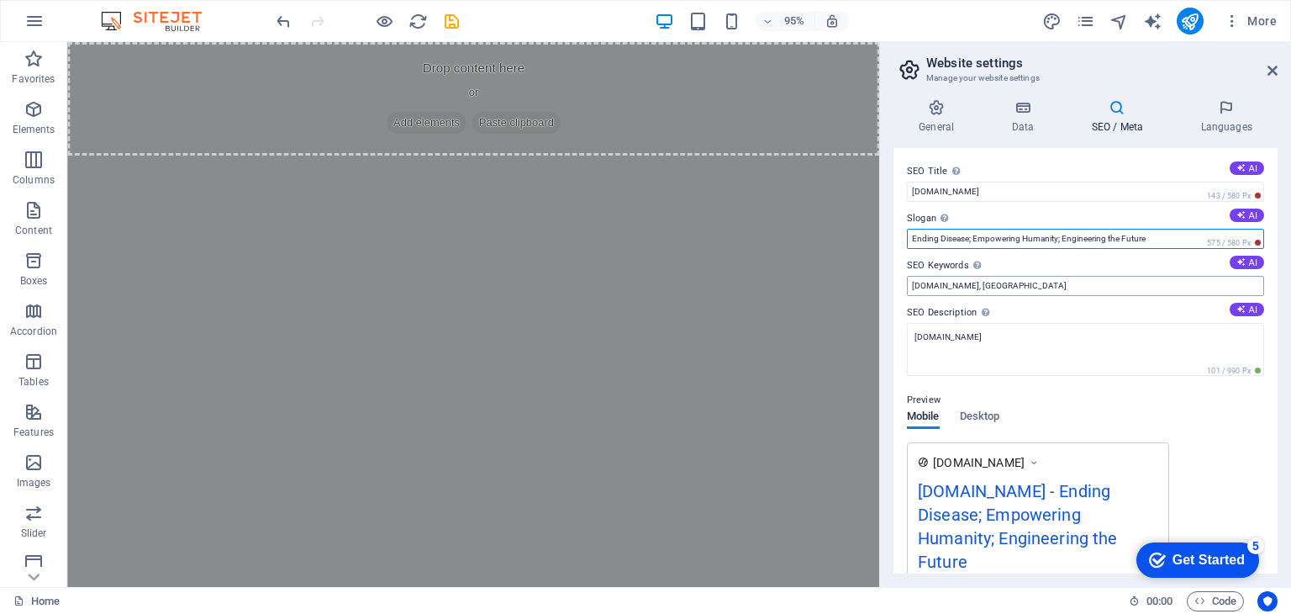
type input "Ending Disease; Empowering Humanity; Engineering the Future"
drag, startPoint x: 1000, startPoint y: 282, endPoint x: 975, endPoint y: 282, distance: 25.2
click at [975, 282] on input "[DOMAIN_NAME], [GEOGRAPHIC_DATA]" at bounding box center [1085, 286] width 357 height 20
type input "[DOMAIN_NAME], civilisation scale health infrastructure, homo-optimus"
click at [933, 108] on icon at bounding box center [936, 107] width 86 height 17
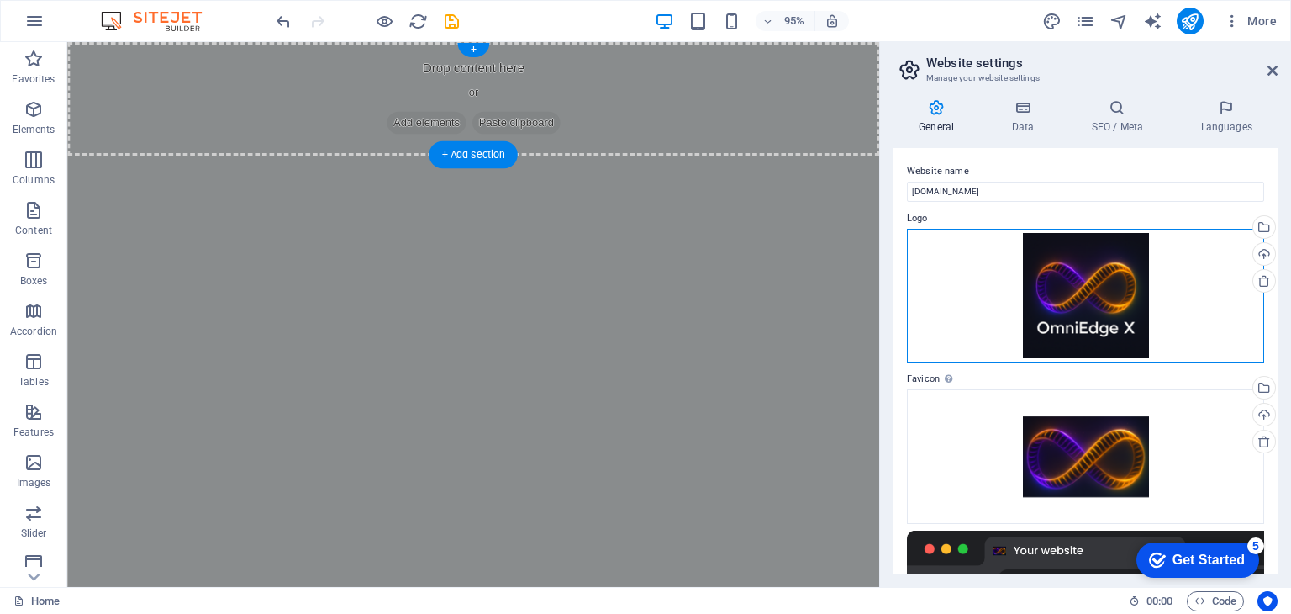
drag, startPoint x: 1142, startPoint y: 327, endPoint x: 412, endPoint y: 82, distance: 770.5
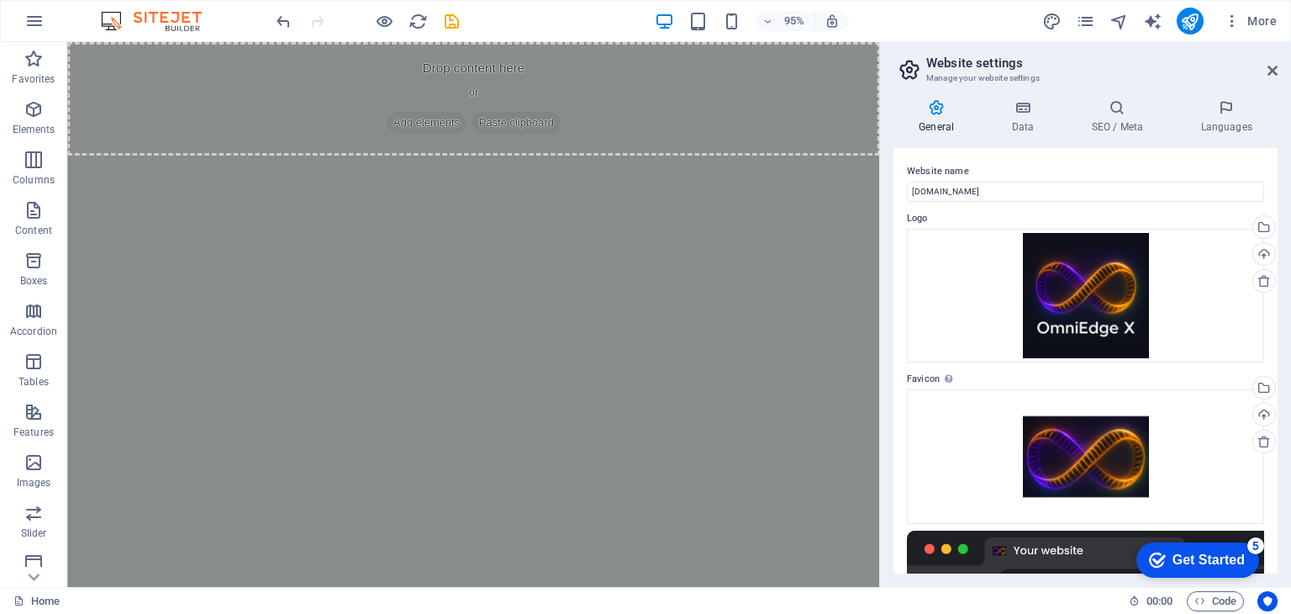
click at [1278, 70] on aside "Website settings Manage your website settings General Data SEO / Meta Languages…" at bounding box center [1085, 314] width 412 height 545
click at [1275, 71] on icon at bounding box center [1273, 70] width 10 height 13
